Goal: Find specific page/section: Find specific page/section

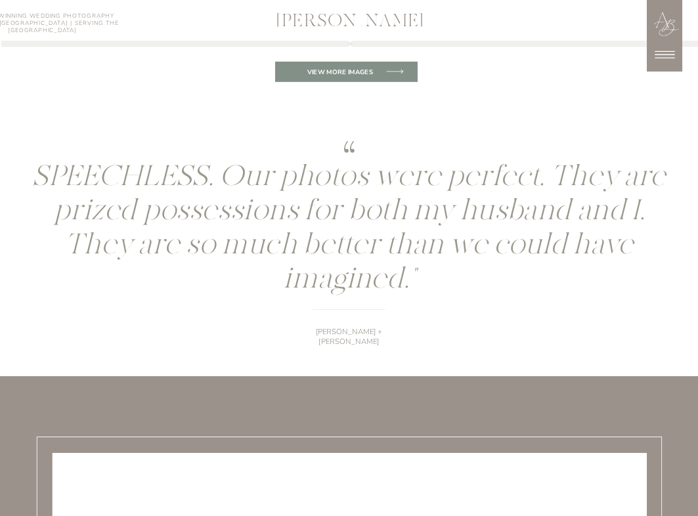
scroll to position [4613, 0]
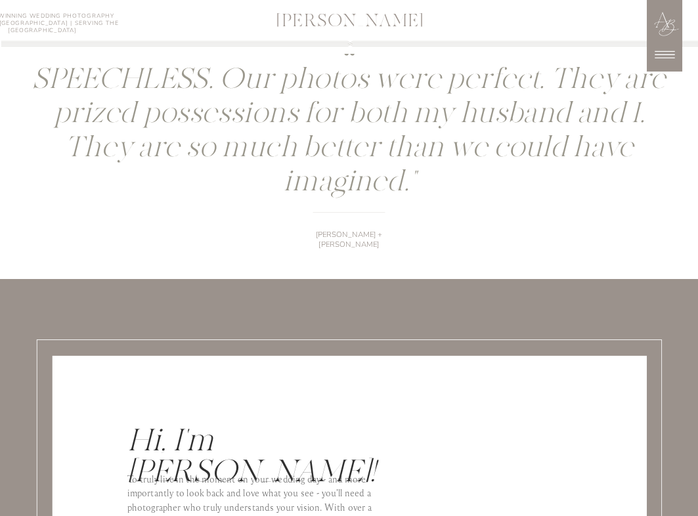
click at [659, 66] on icon at bounding box center [664, 54] width 29 height 29
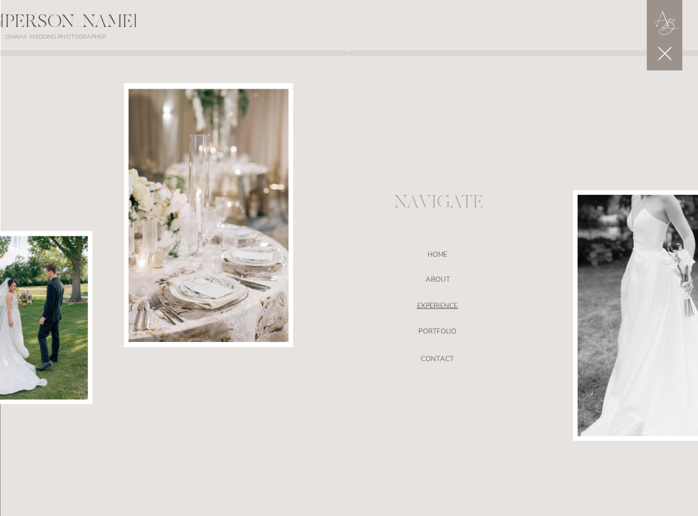
click at [438, 304] on nav "EXPERIENCE" at bounding box center [437, 308] width 247 height 12
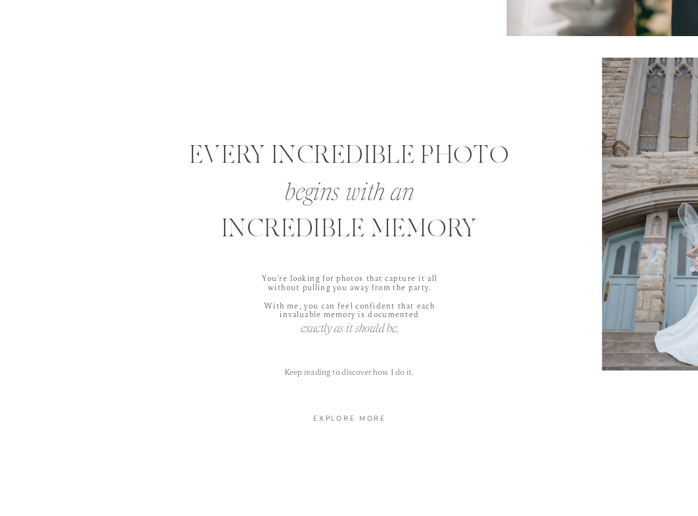
scroll to position [559, 0]
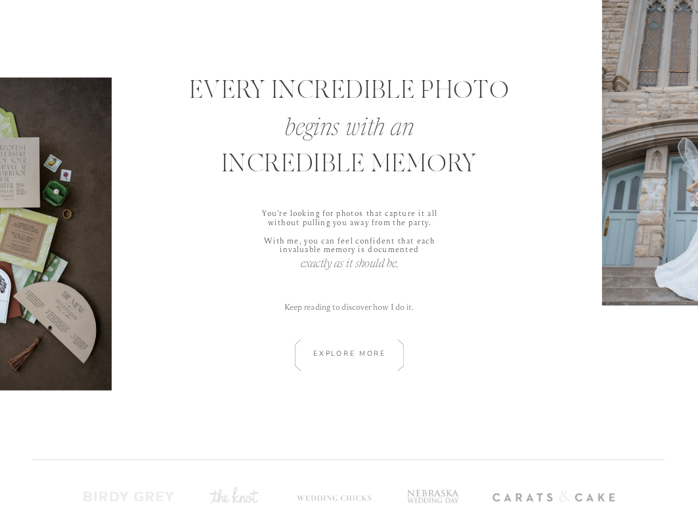
click at [375, 359] on div at bounding box center [349, 356] width 156 height 32
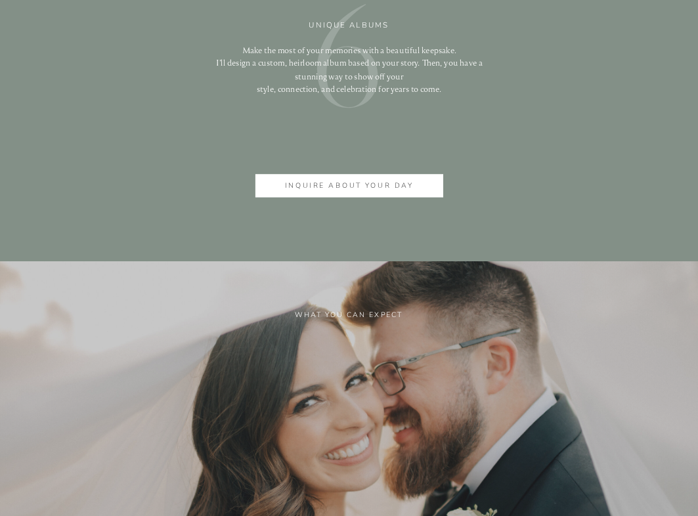
scroll to position [3081, 0]
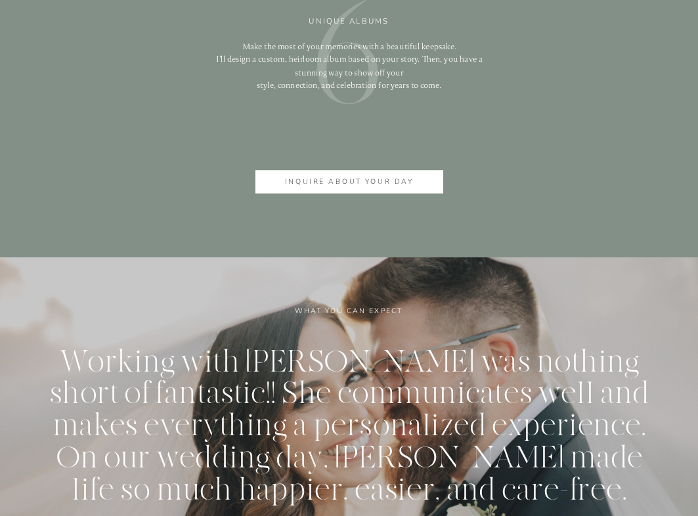
click at [359, 185] on p "inquire about your day" at bounding box center [349, 182] width 148 height 12
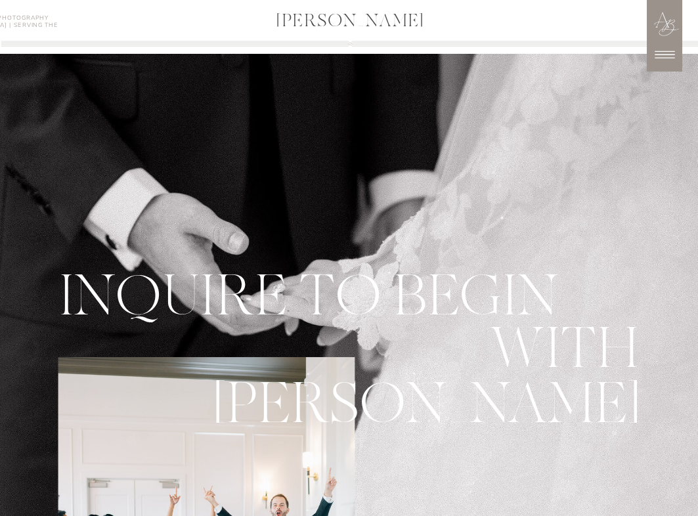
click at [661, 56] on icon at bounding box center [664, 54] width 29 height 29
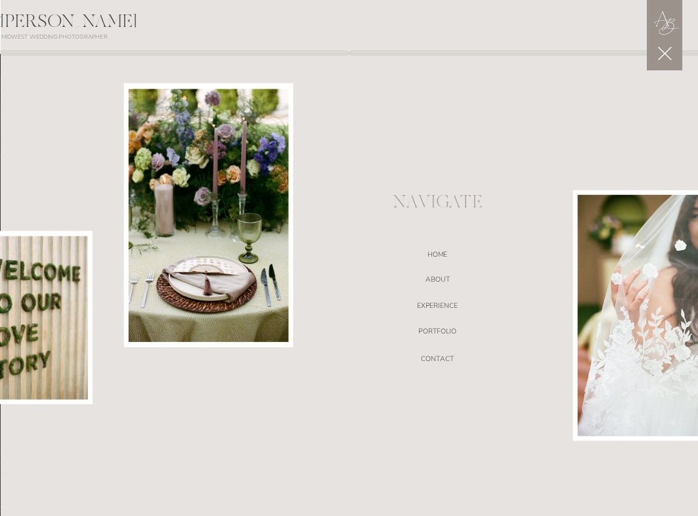
click at [682, 61] on div at bounding box center [664, 33] width 35 height 73
click at [677, 60] on div at bounding box center [664, 33] width 35 height 73
click at [670, 60] on icon at bounding box center [665, 53] width 23 height 23
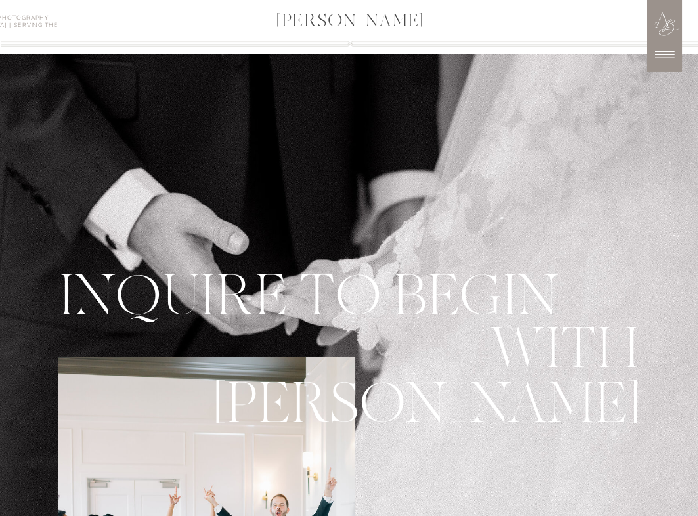
click at [671, 53] on icon at bounding box center [664, 54] width 29 height 29
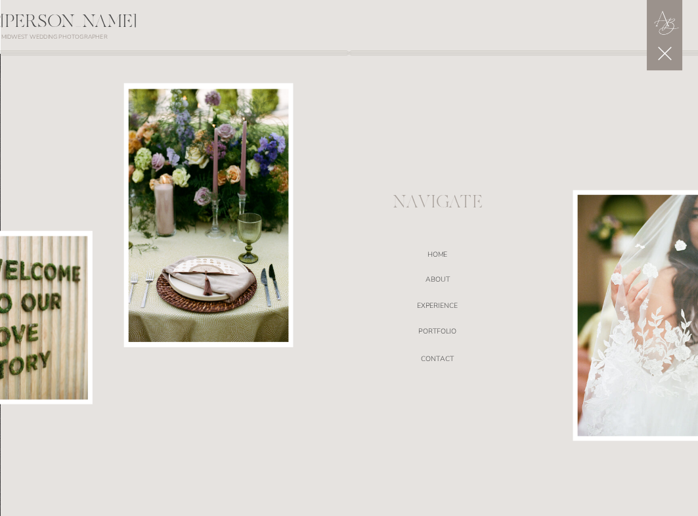
click at [673, 50] on icon at bounding box center [665, 53] width 23 height 23
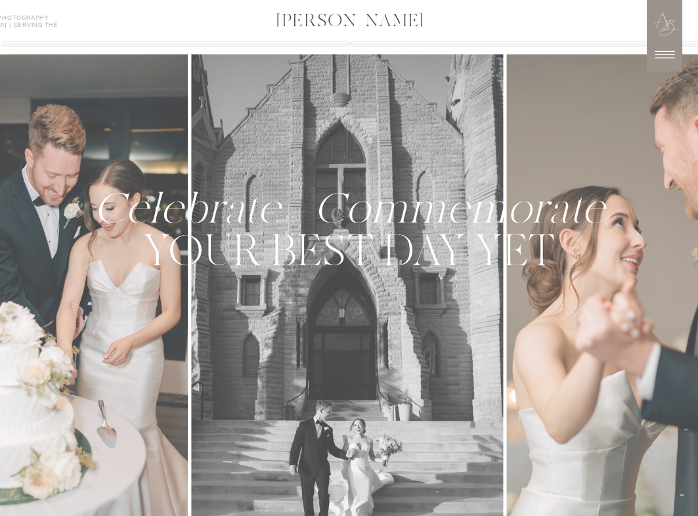
scroll to position [3081, 0]
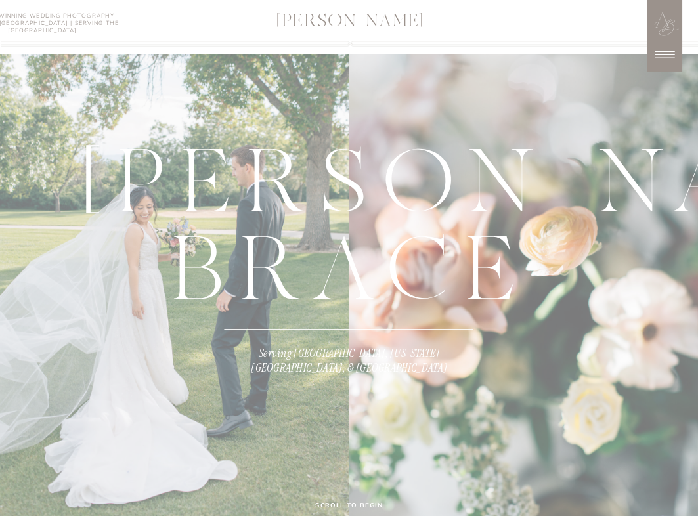
scroll to position [4613, 0]
